Goal: Information Seeking & Learning: Learn about a topic

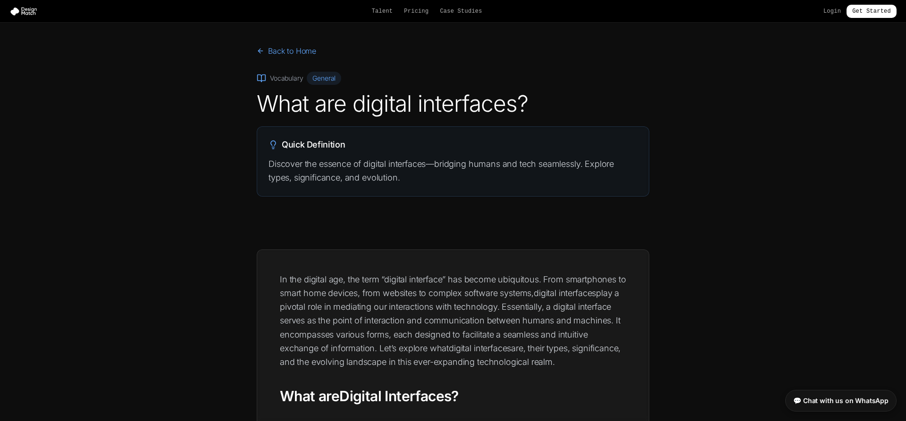
click at [350, 297] on p "In the digital age, the term “digital interface” has become ubiquitous. From sm…" at bounding box center [453, 321] width 346 height 97
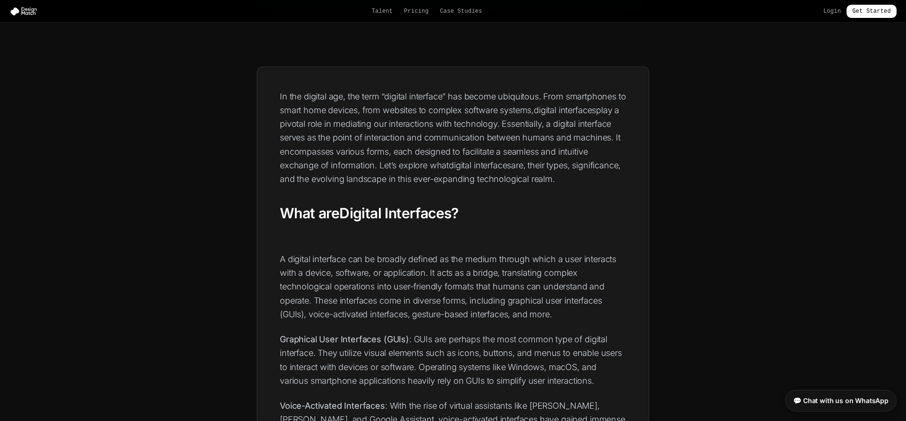
scroll to position [289, 0]
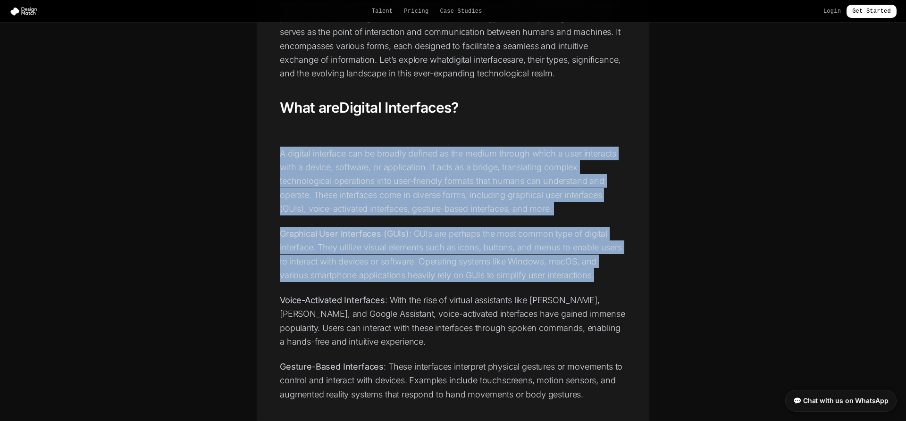
drag, startPoint x: 281, startPoint y: 154, endPoint x: 597, endPoint y: 280, distance: 340.7
copy div "A digital interface can be broadly defined as the medium through which a user i…"
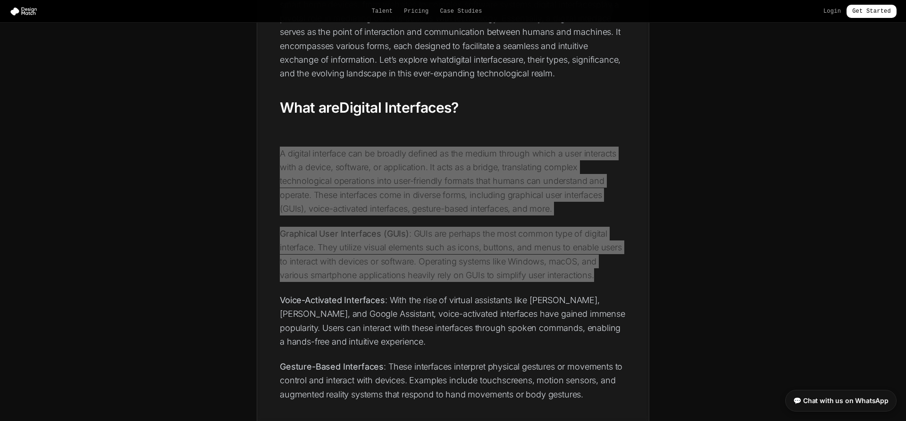
scroll to position [0, 0]
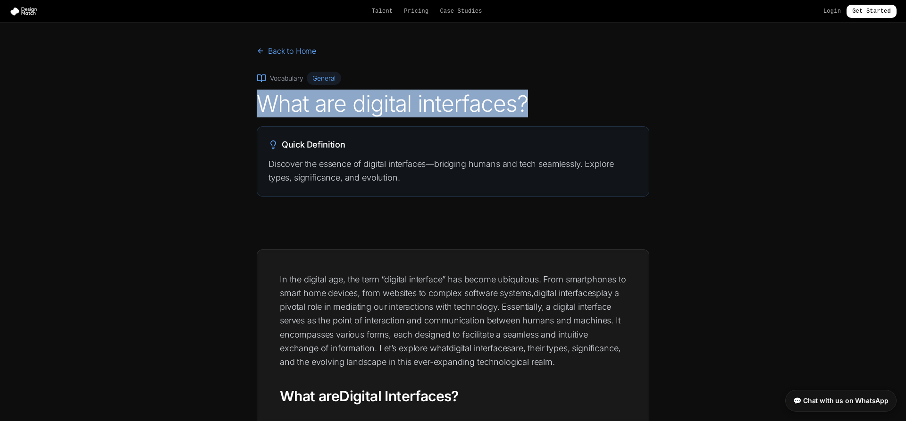
drag, startPoint x: 260, startPoint y: 103, endPoint x: 556, endPoint y: 115, distance: 296.0
click at [556, 115] on h1 "What are digital interfaces?" at bounding box center [453, 103] width 392 height 23
copy h1 "What are digital interfaces?"
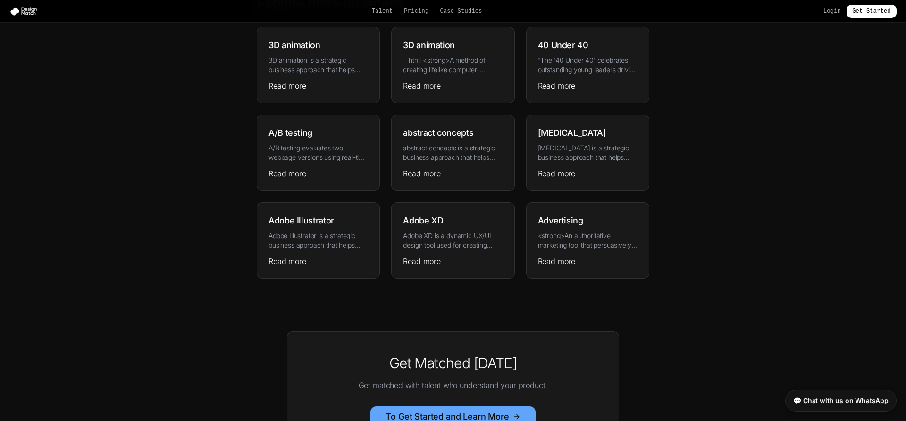
scroll to position [2294, 0]
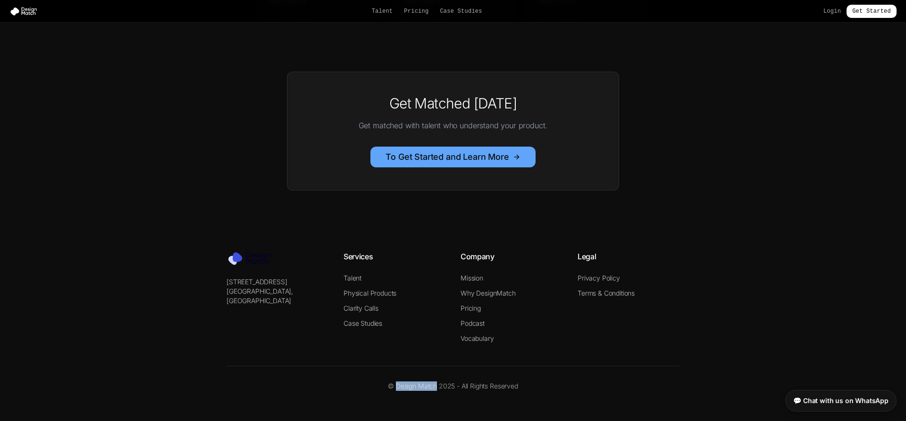
drag, startPoint x: 396, startPoint y: 387, endPoint x: 435, endPoint y: 383, distance: 39.8
click at [435, 383] on p "© Design Match 2025 - All Rights Reserved" at bounding box center [452, 386] width 453 height 9
copy p "Design Match"
click at [212, 55] on section "Get Matched [DATE] Get matched with talent who understand your product. To Get …" at bounding box center [453, 131] width 906 height 179
click at [155, 95] on section "Get Matched [DATE] Get matched with talent who understand your product. To Get …" at bounding box center [453, 131] width 906 height 179
